Goal: Obtain resource: Download file/media

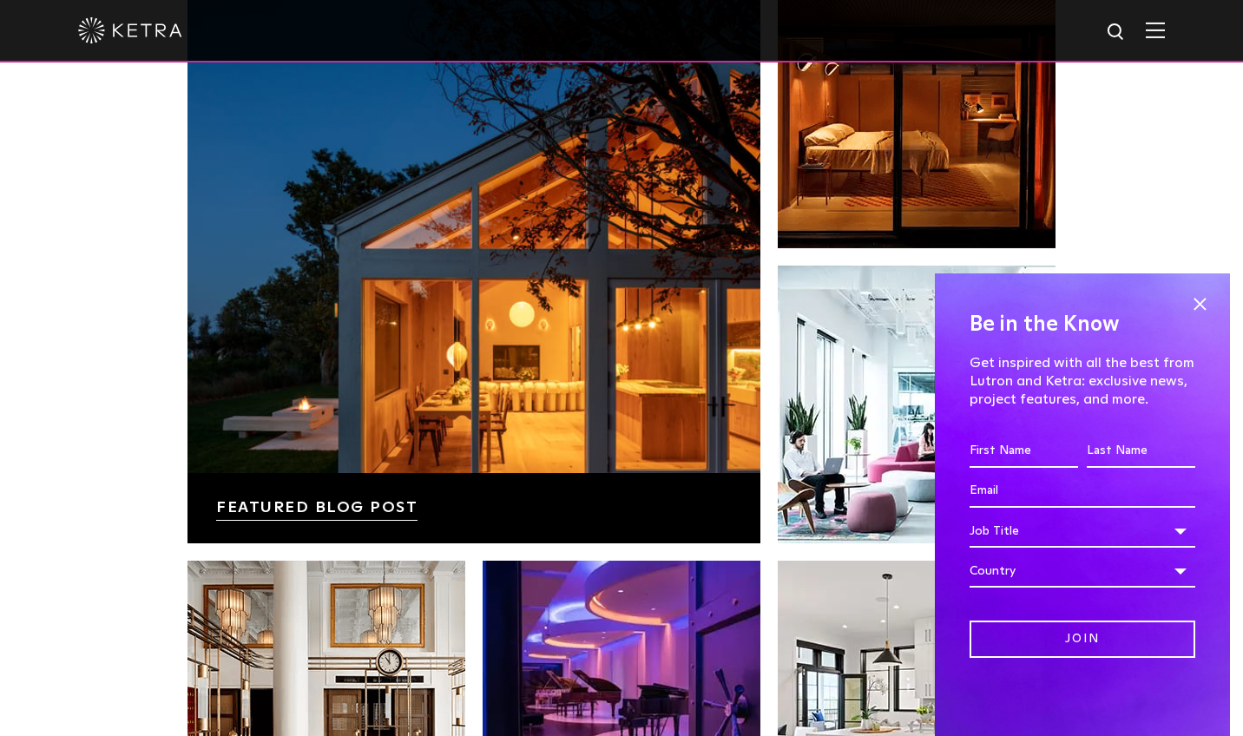
scroll to position [2960, 0]
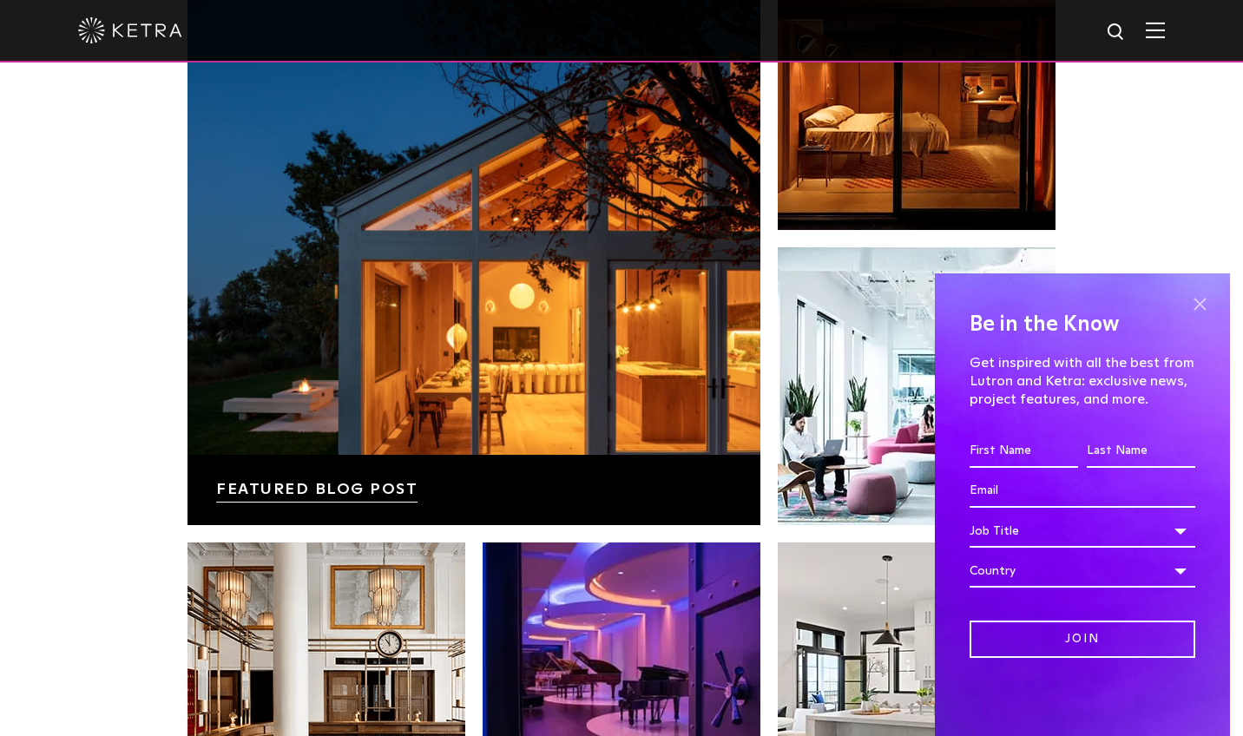
click at [1206, 302] on span at bounding box center [1199, 304] width 26 height 26
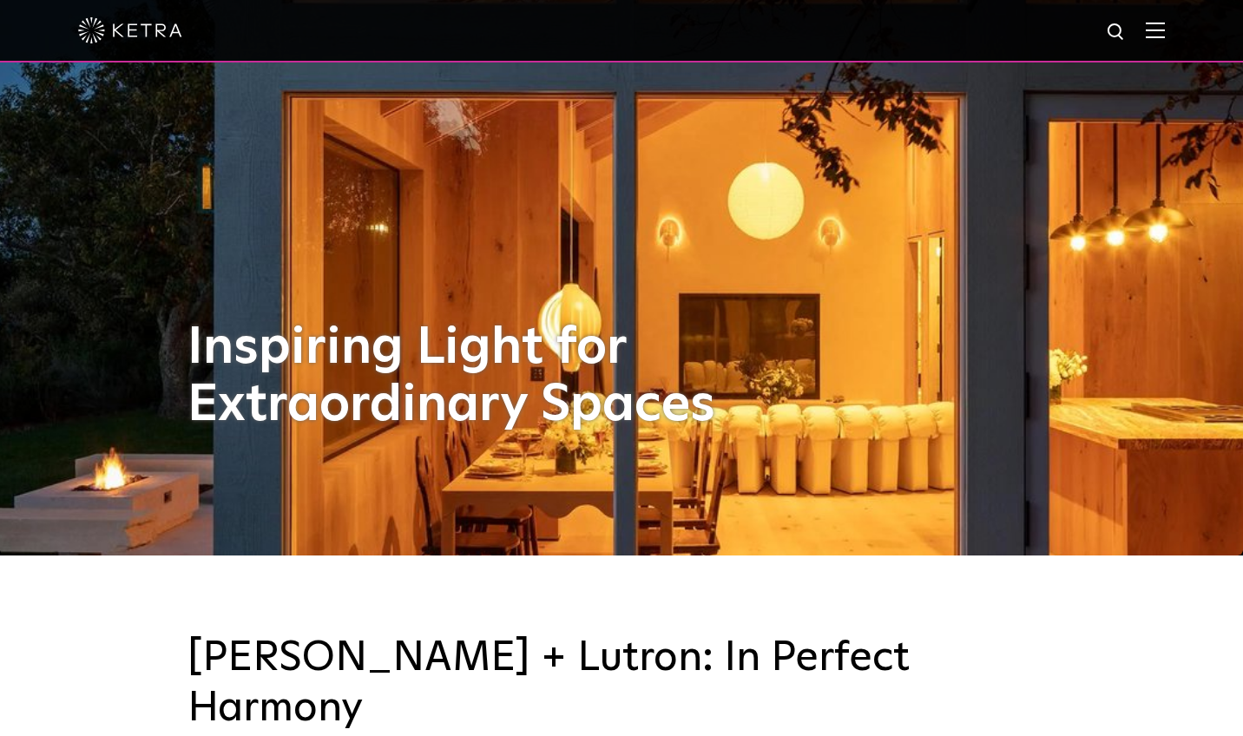
scroll to position [0, 0]
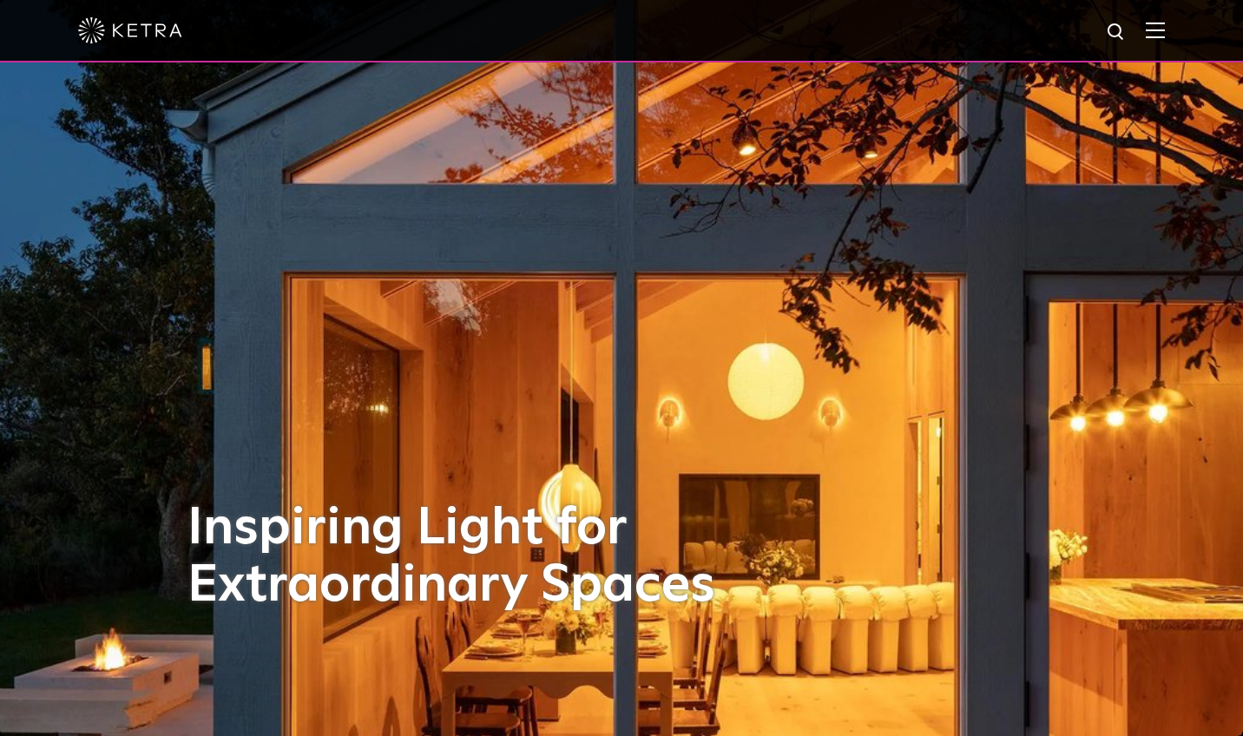
click at [1157, 24] on img at bounding box center [1155, 30] width 19 height 16
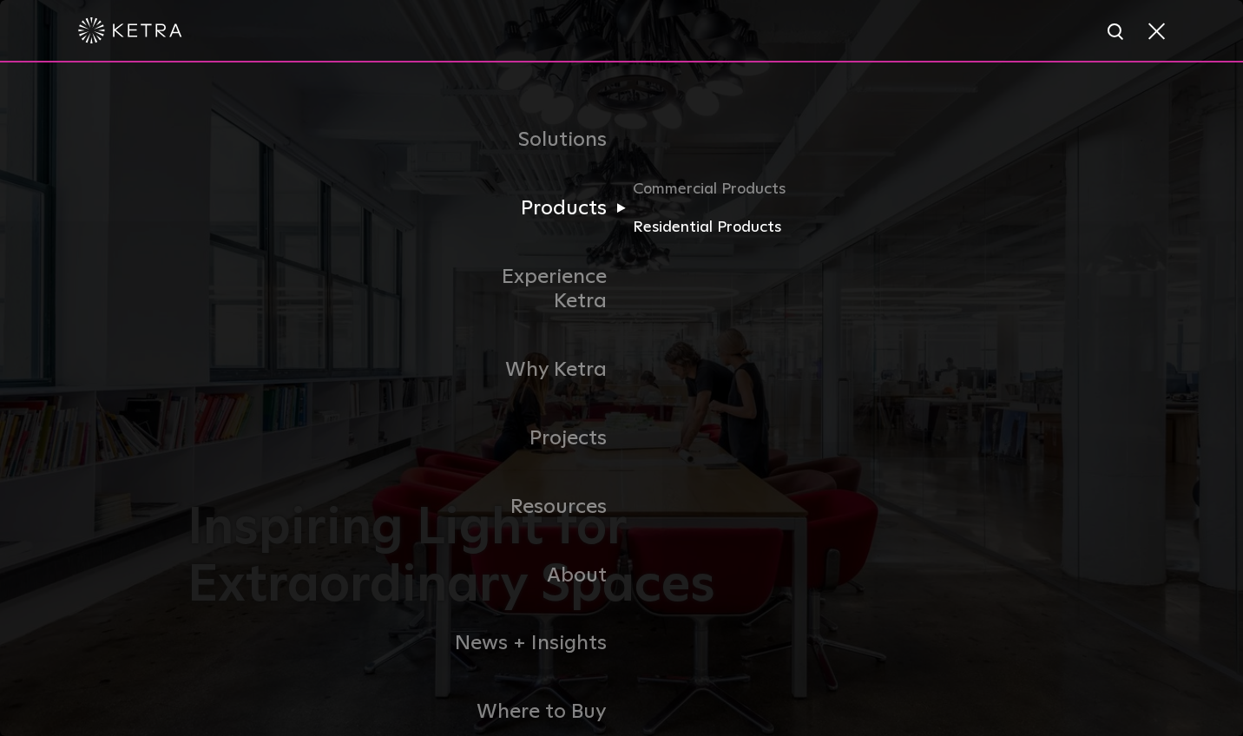
click at [740, 228] on link "Residential Products" at bounding box center [716, 227] width 167 height 25
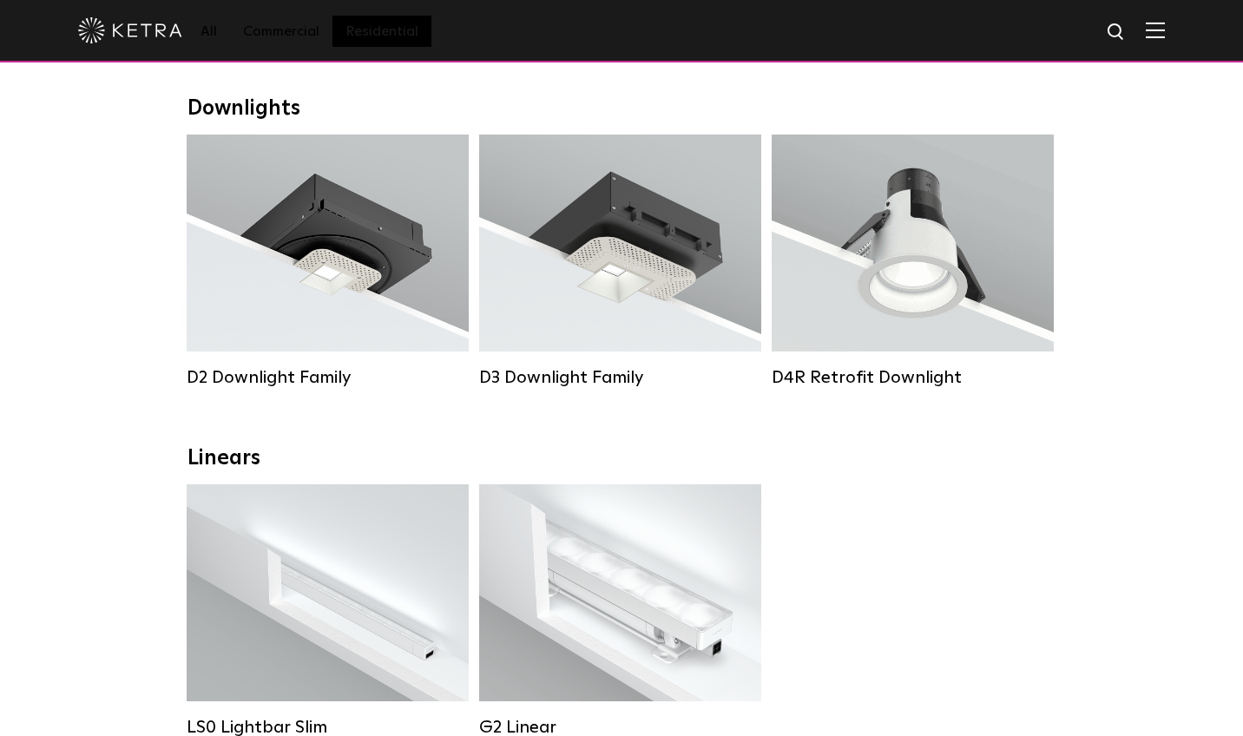
scroll to position [265, 0]
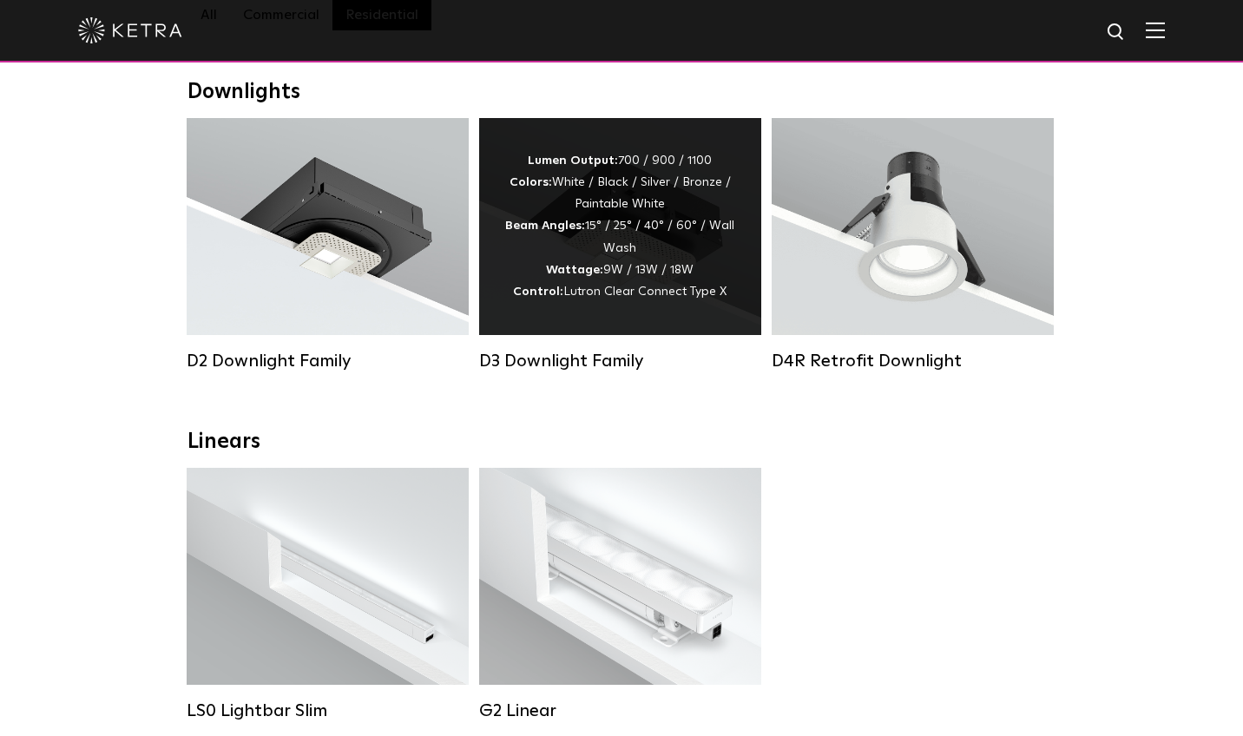
click at [595, 350] on div "D3 Downlight Family" at bounding box center [620, 244] width 282 height 253
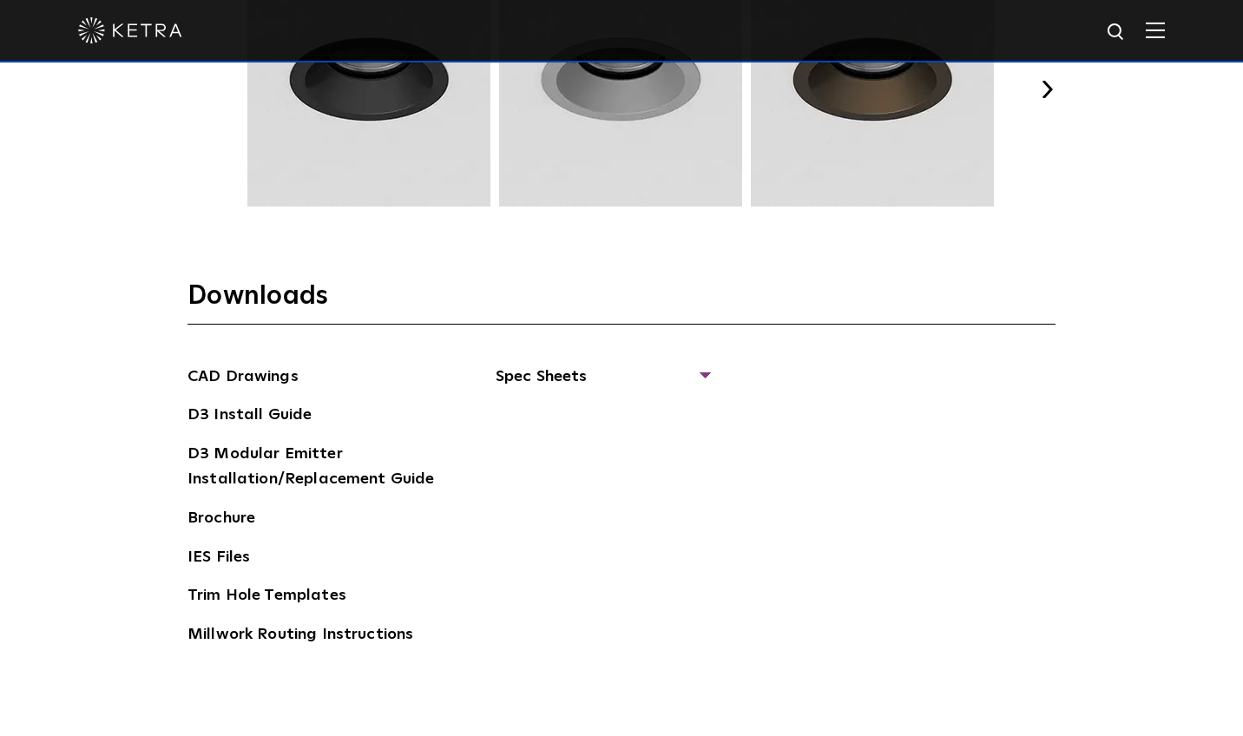
scroll to position [2554, 0]
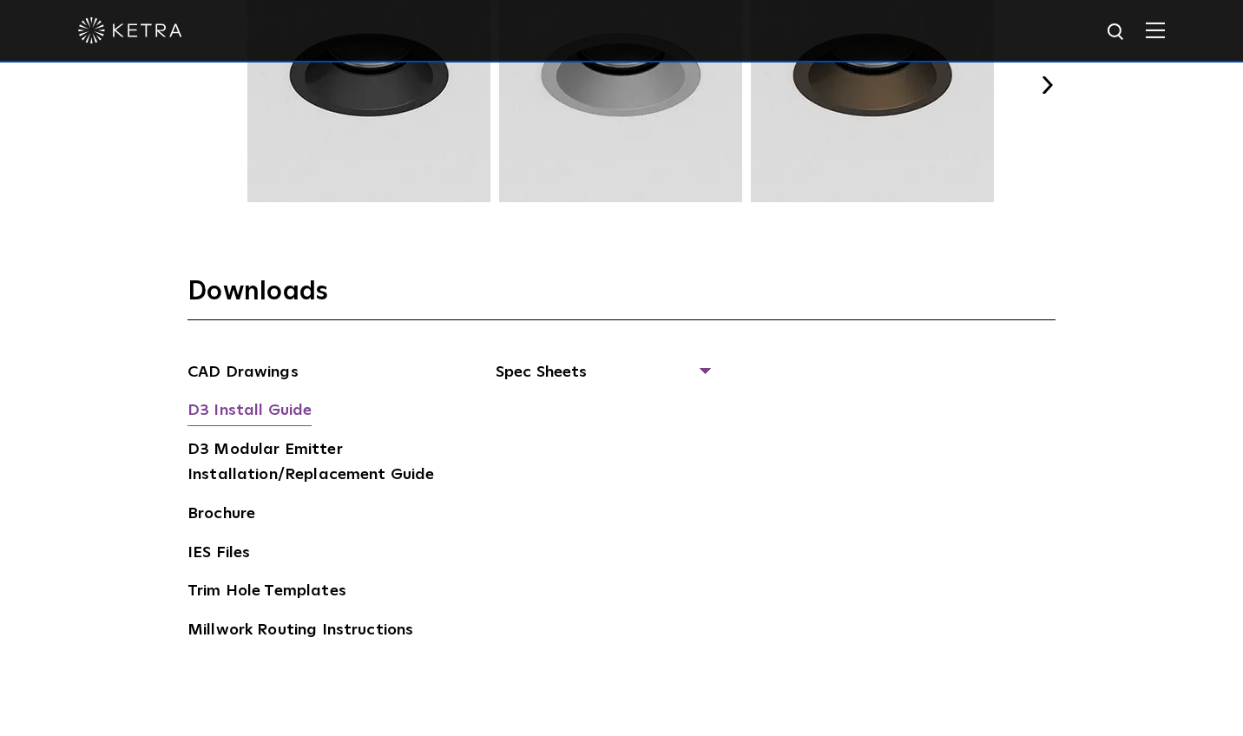
click at [272, 410] on link "D3 Install Guide" at bounding box center [249, 412] width 124 height 28
click at [312, 594] on link "Trim Hole Templates" at bounding box center [266, 593] width 159 height 28
click at [706, 365] on span "Spec Sheets" at bounding box center [602, 379] width 213 height 38
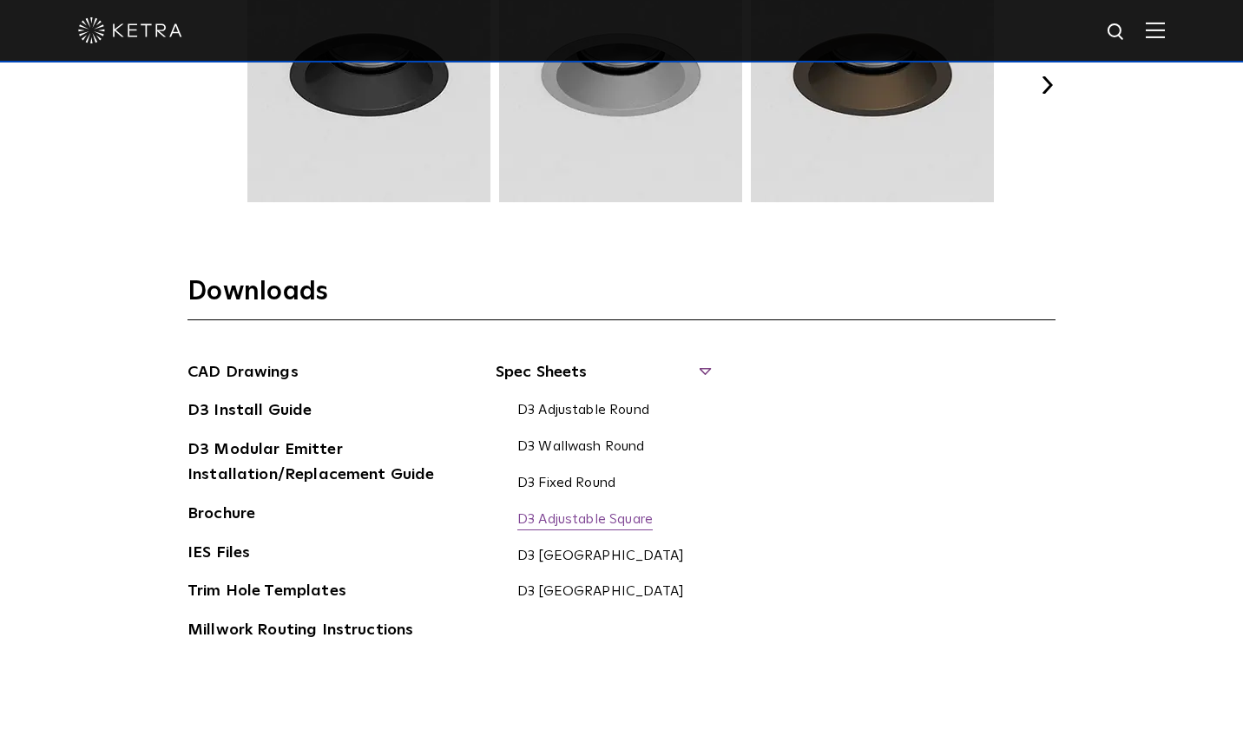
click at [634, 523] on link "D3 Adjustable Square" at bounding box center [584, 520] width 135 height 19
